Goal: Navigation & Orientation: Understand site structure

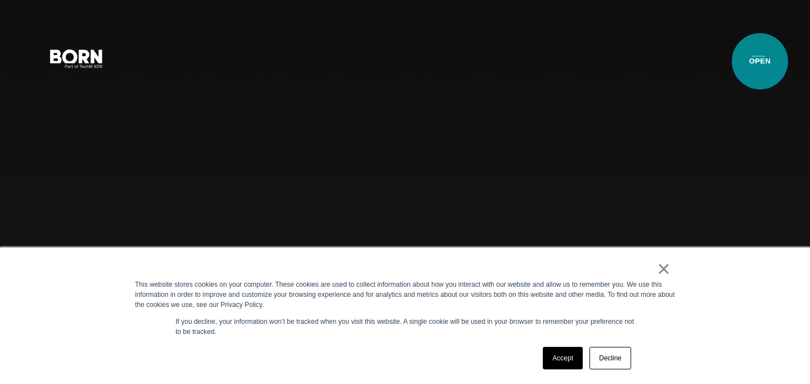
click at [760, 61] on button "Primary Menu" at bounding box center [758, 58] width 27 height 24
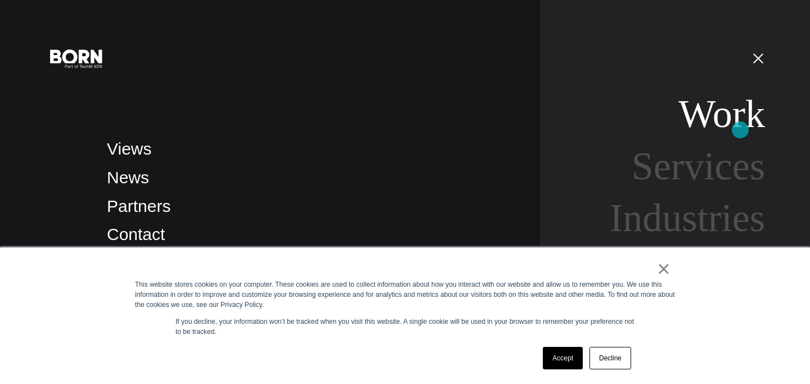
click at [740, 130] on link "Work" at bounding box center [721, 113] width 87 height 43
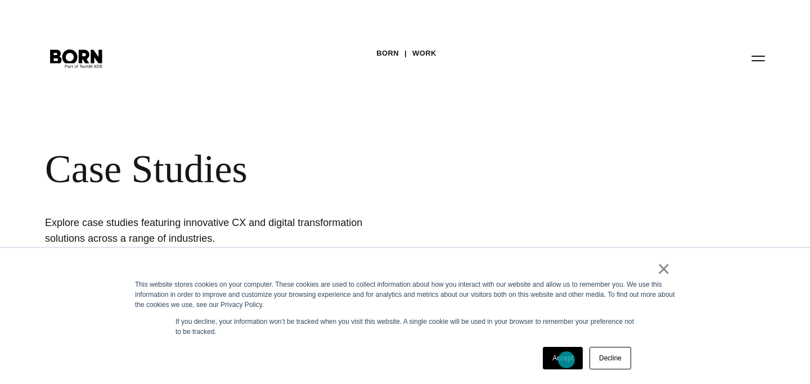
click at [562, 355] on link "Accept" at bounding box center [563, 358] width 40 height 22
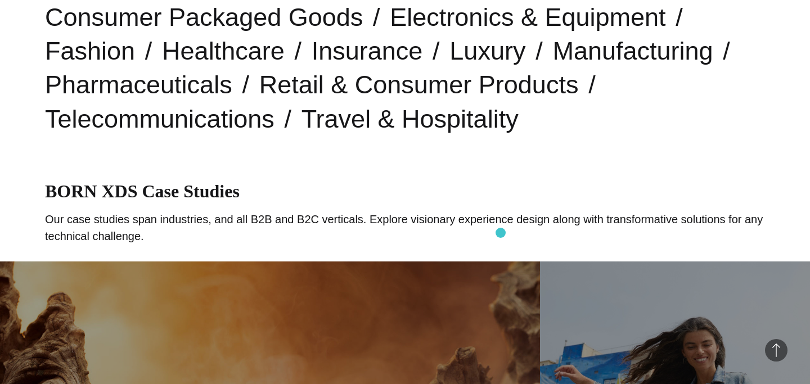
scroll to position [413, 0]
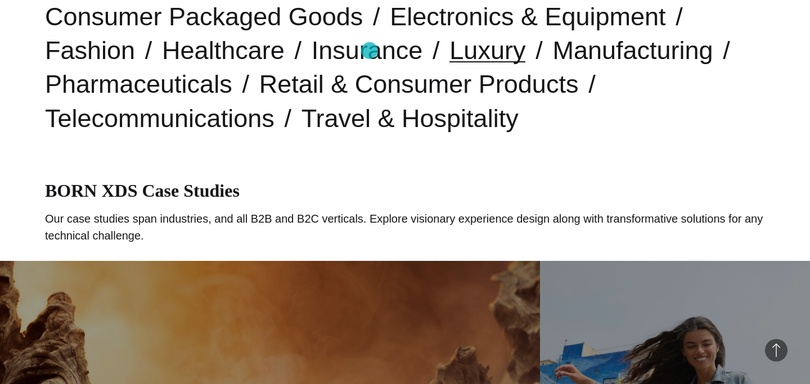
click at [449, 51] on link "Luxury" at bounding box center [487, 50] width 76 height 29
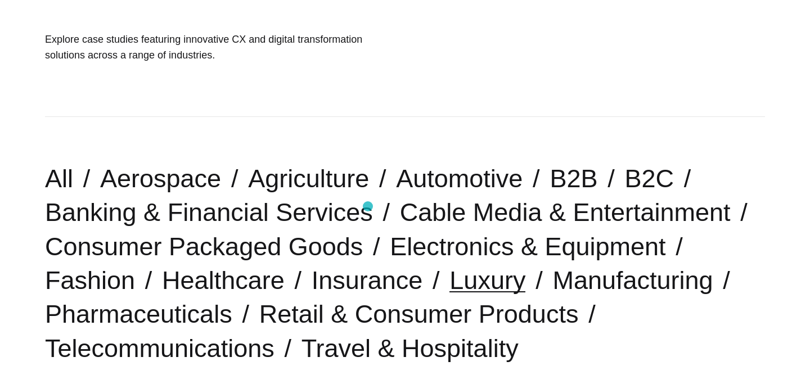
scroll to position [207, 0]
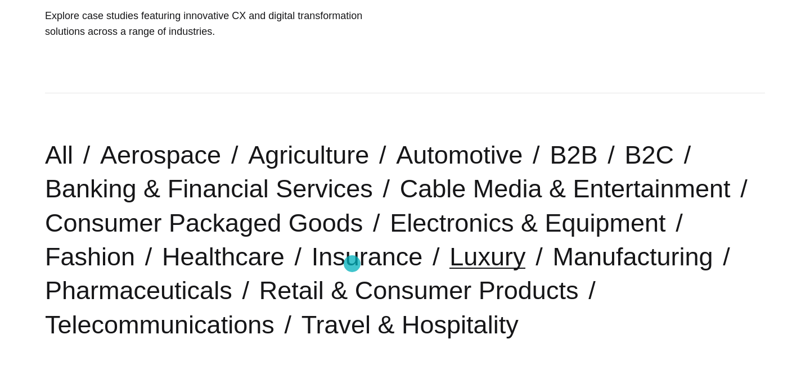
click at [449, 264] on link "Luxury" at bounding box center [487, 256] width 76 height 29
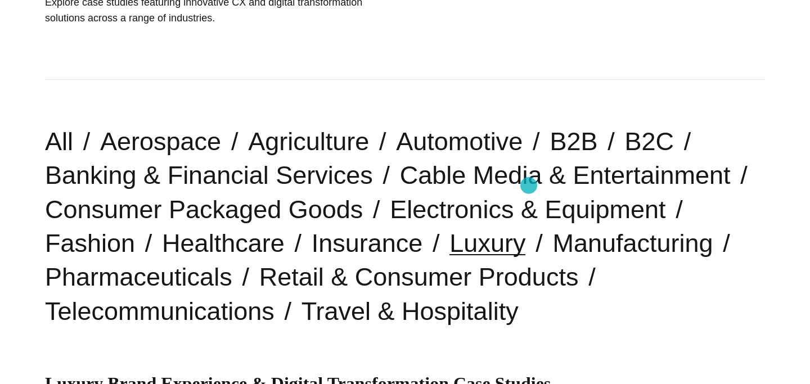
scroll to position [304, 0]
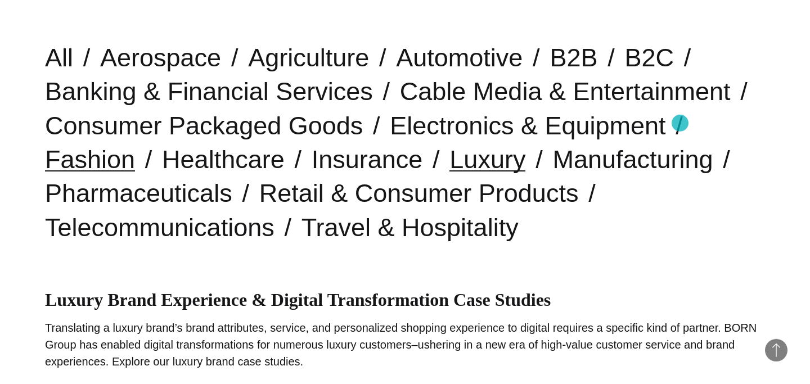
click at [135, 145] on link "Fashion" at bounding box center [90, 159] width 90 height 29
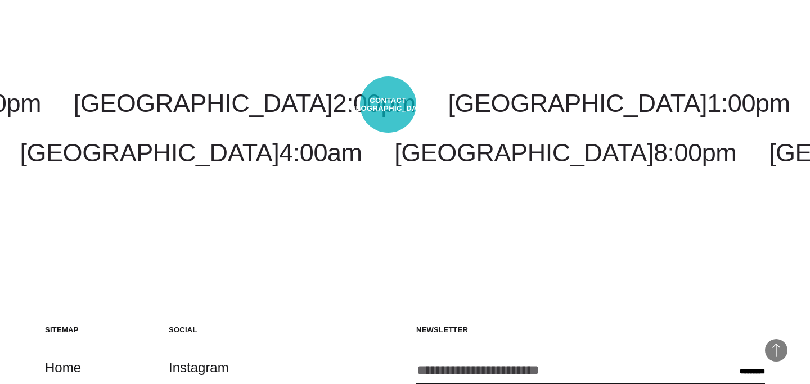
scroll to position [3133, 0]
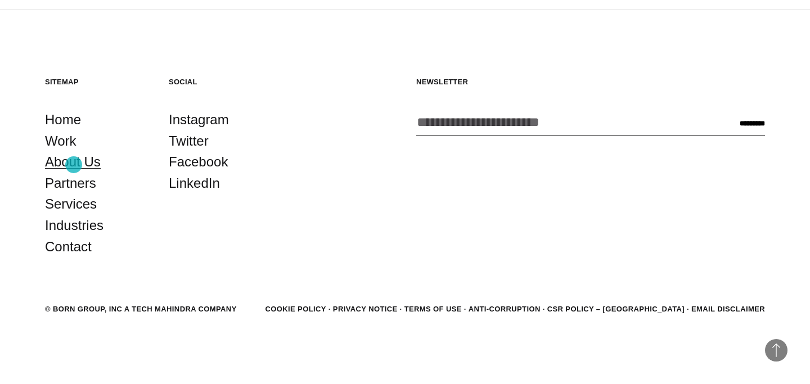
click at [74, 165] on link "About Us" at bounding box center [73, 161] width 56 height 21
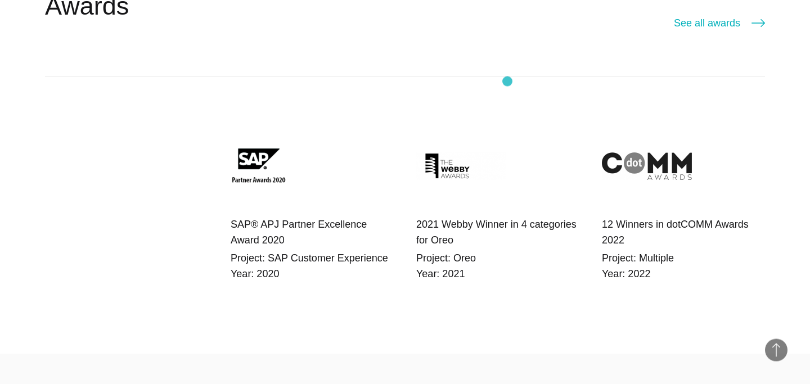
scroll to position [1991, 0]
